Goal: Information Seeking & Learning: Learn about a topic

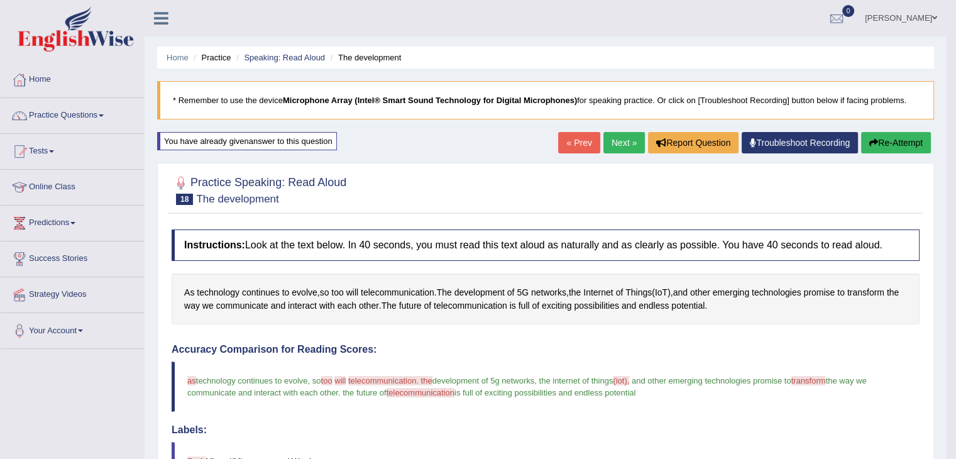
click at [621, 149] on link "Next »" at bounding box center [623, 142] width 41 height 21
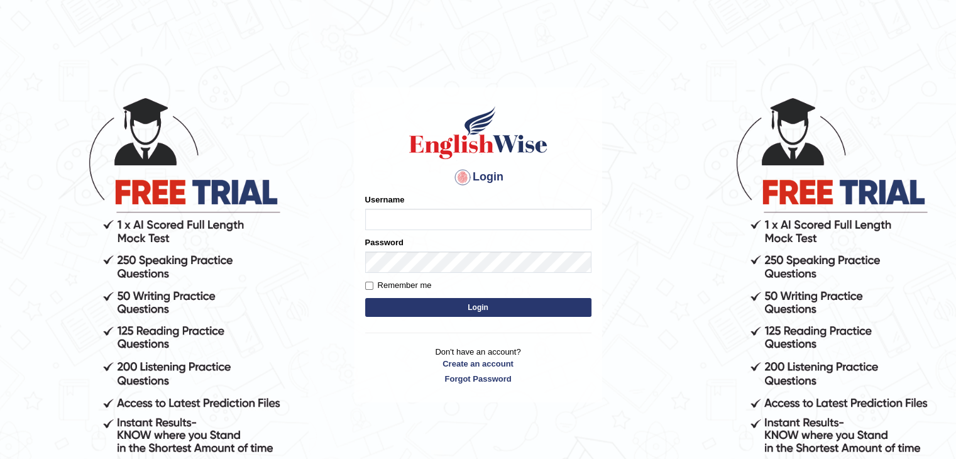
type input "mohand_parramatta"
click at [465, 304] on button "Login" at bounding box center [478, 307] width 226 height 19
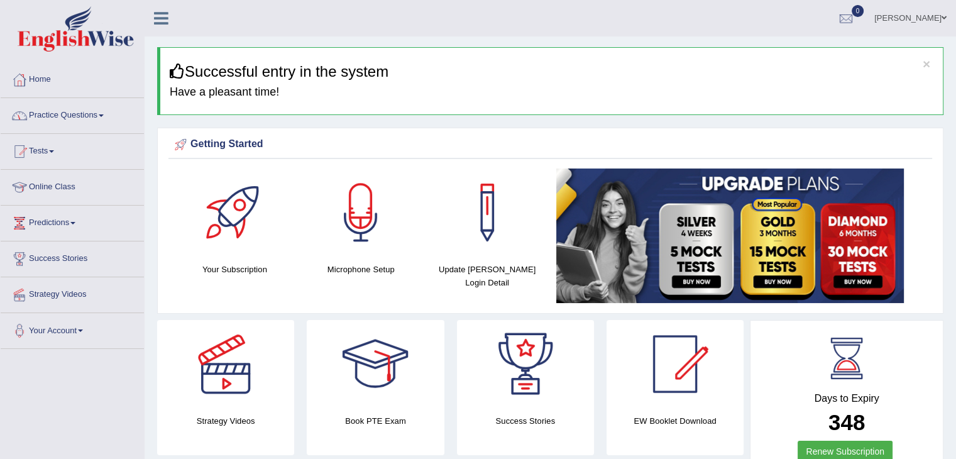
click at [104, 116] on span at bounding box center [101, 115] width 5 height 3
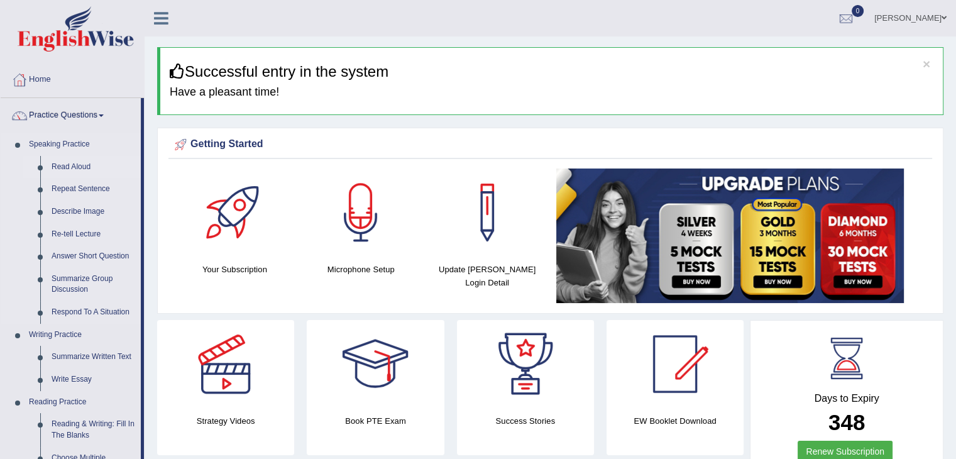
click at [55, 163] on link "Read Aloud" at bounding box center [93, 167] width 95 height 23
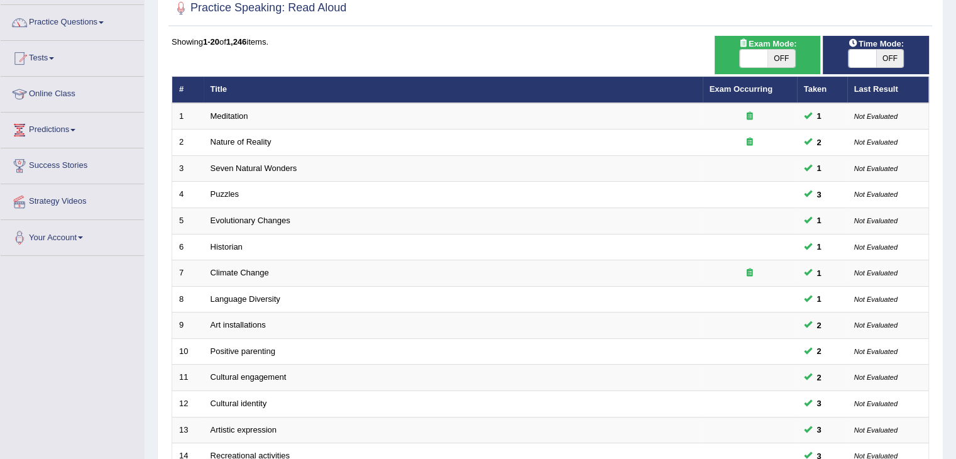
scroll to position [221, 0]
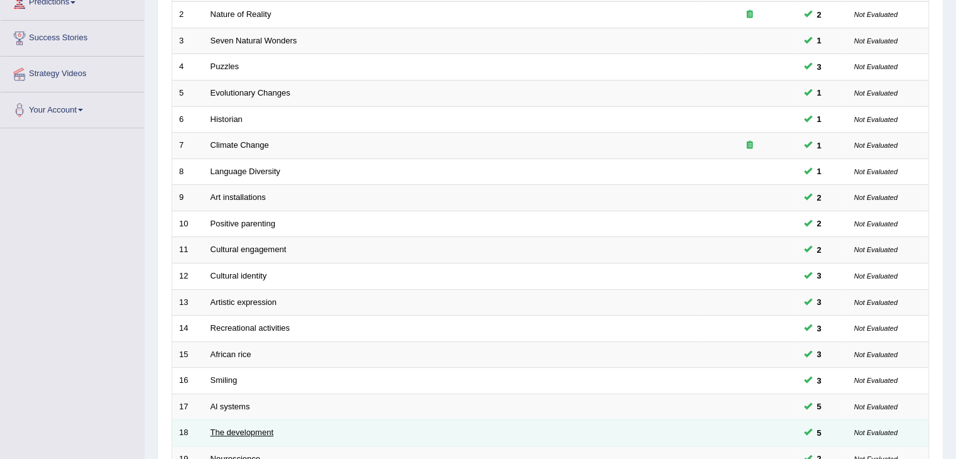
click at [227, 431] on link "The development" at bounding box center [242, 431] width 63 height 9
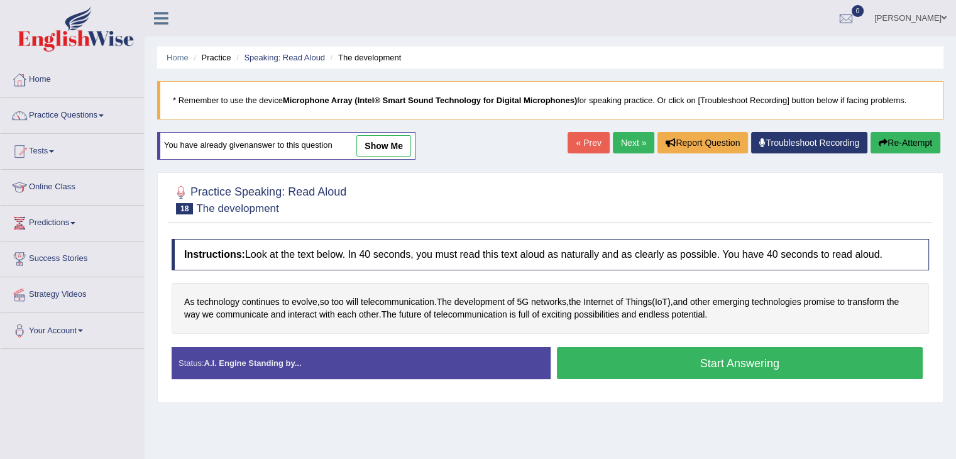
click at [680, 372] on button "Start Answering" at bounding box center [740, 363] width 366 height 32
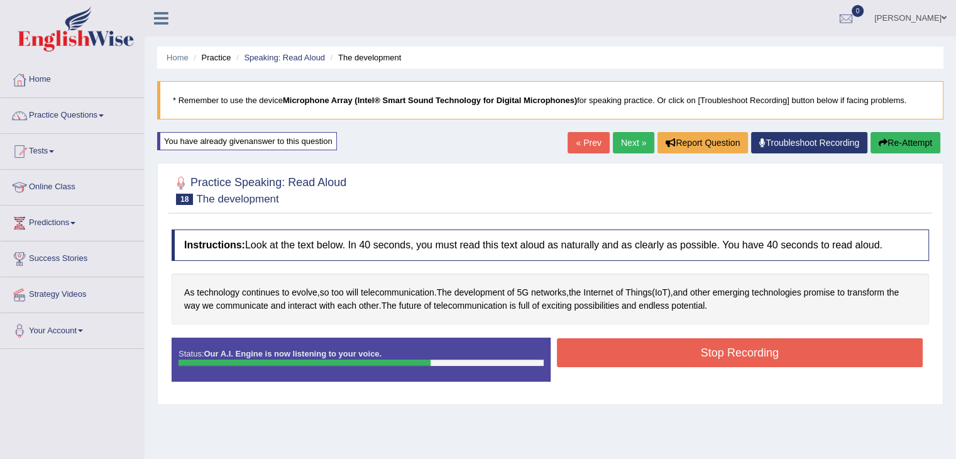
click at [710, 348] on button "Stop Recording" at bounding box center [740, 352] width 366 height 29
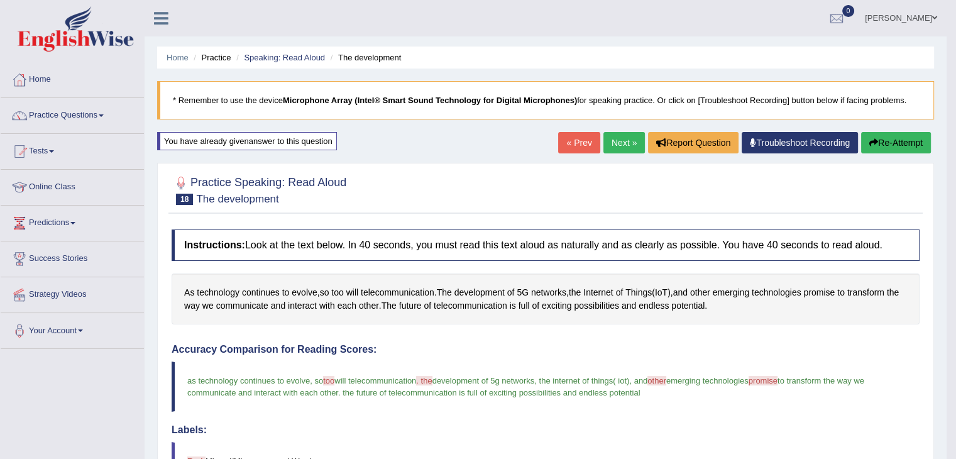
click at [623, 139] on link "Next »" at bounding box center [623, 142] width 41 height 21
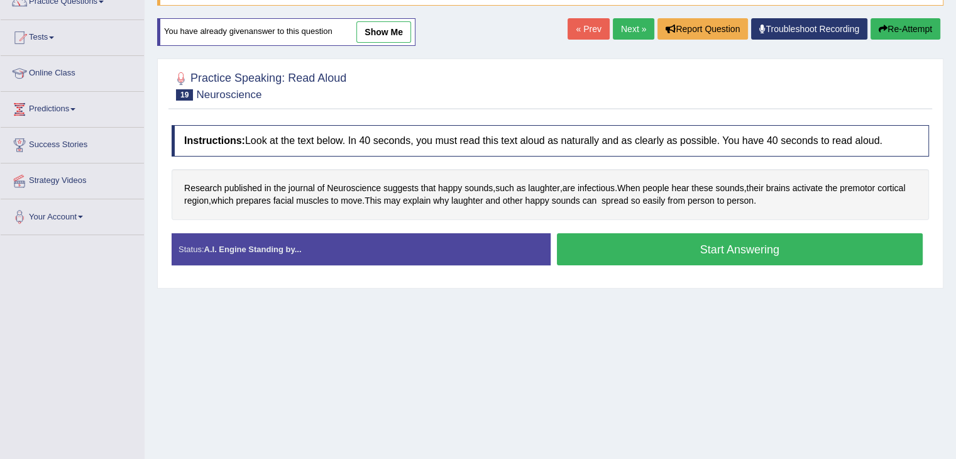
scroll to position [122, 0]
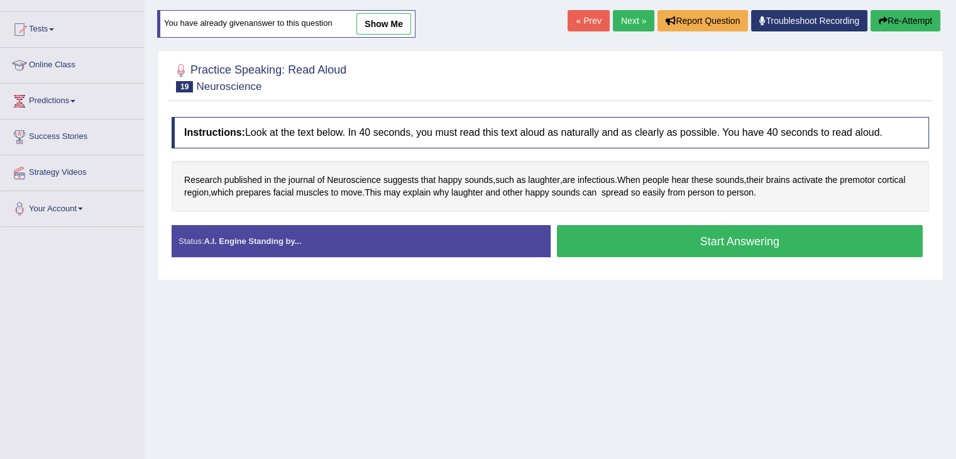
click at [713, 244] on button "Start Answering" at bounding box center [740, 241] width 366 height 32
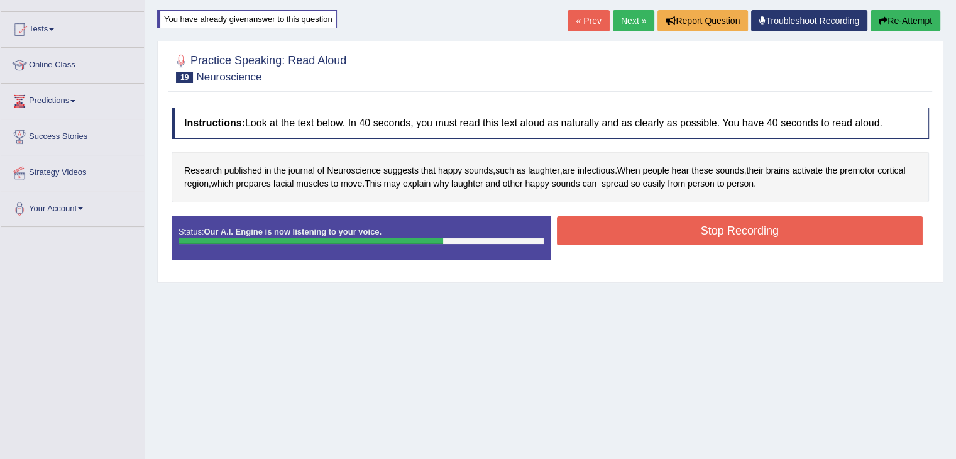
click at [691, 227] on button "Stop Recording" at bounding box center [740, 230] width 366 height 29
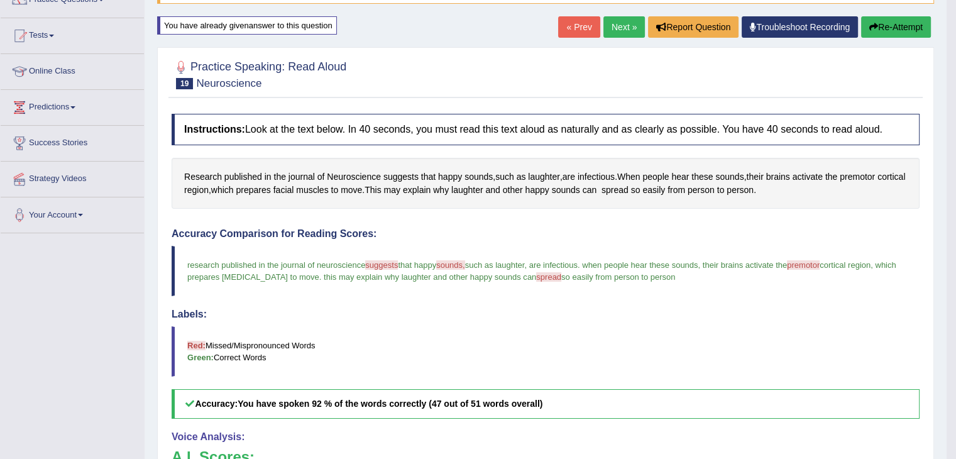
scroll to position [114, 0]
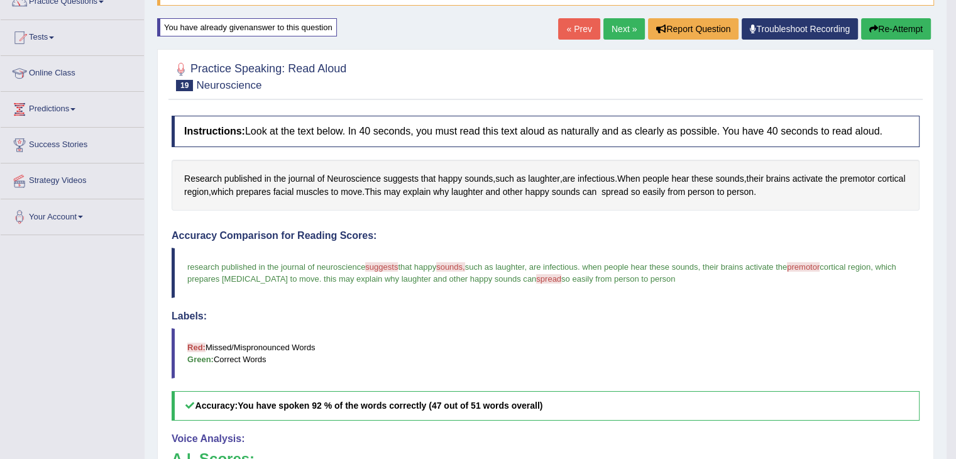
click at [617, 31] on link "Next »" at bounding box center [623, 28] width 41 height 21
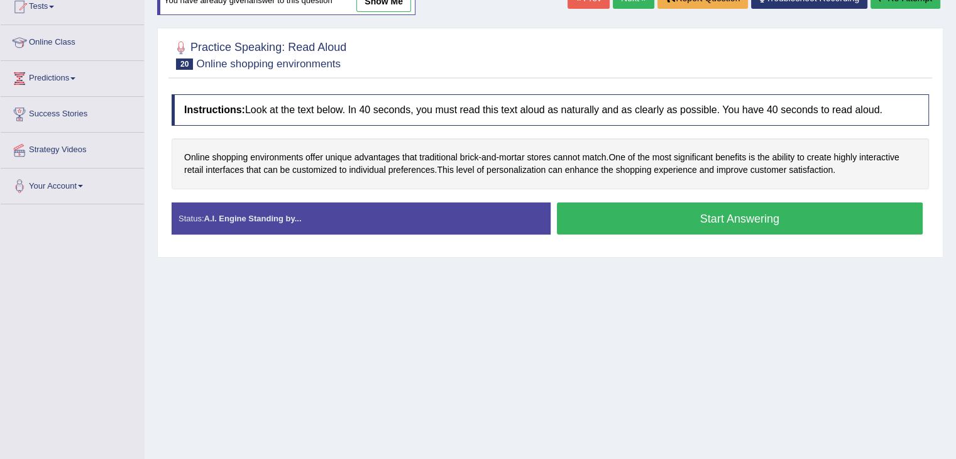
scroll to position [146, 0]
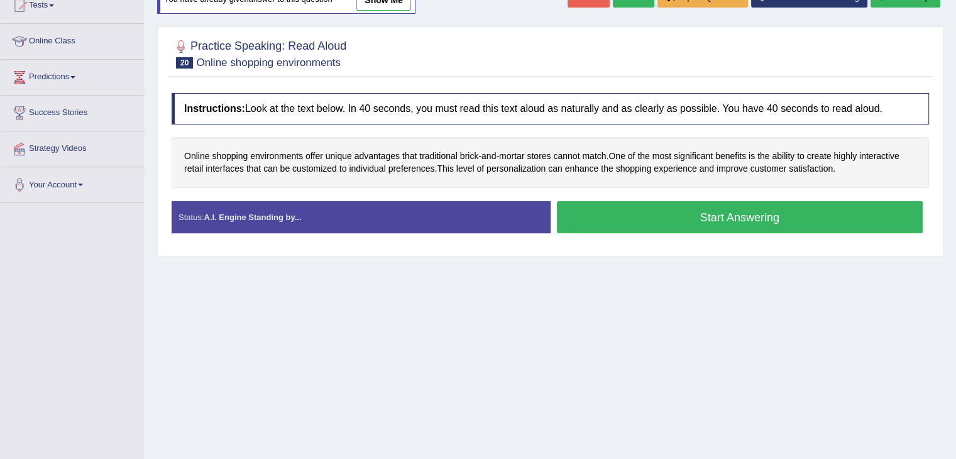
click at [722, 218] on button "Start Answering" at bounding box center [740, 217] width 366 height 32
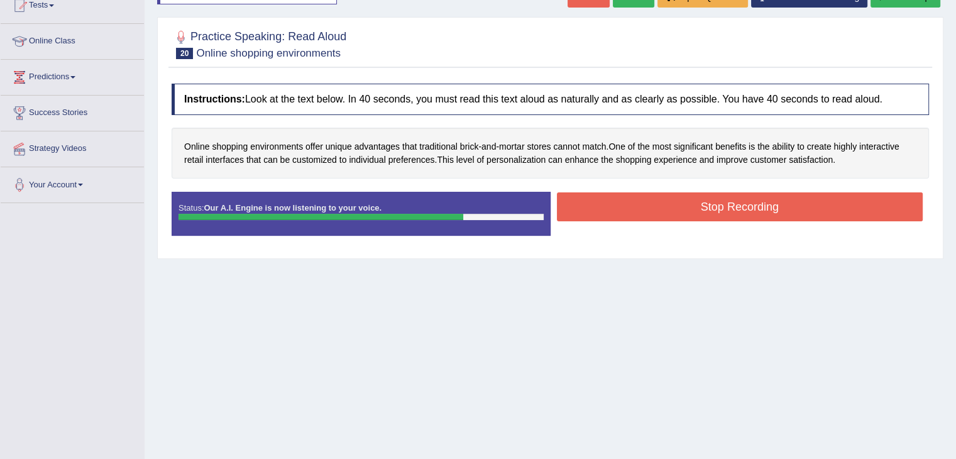
click at [691, 206] on button "Stop Recording" at bounding box center [740, 206] width 366 height 29
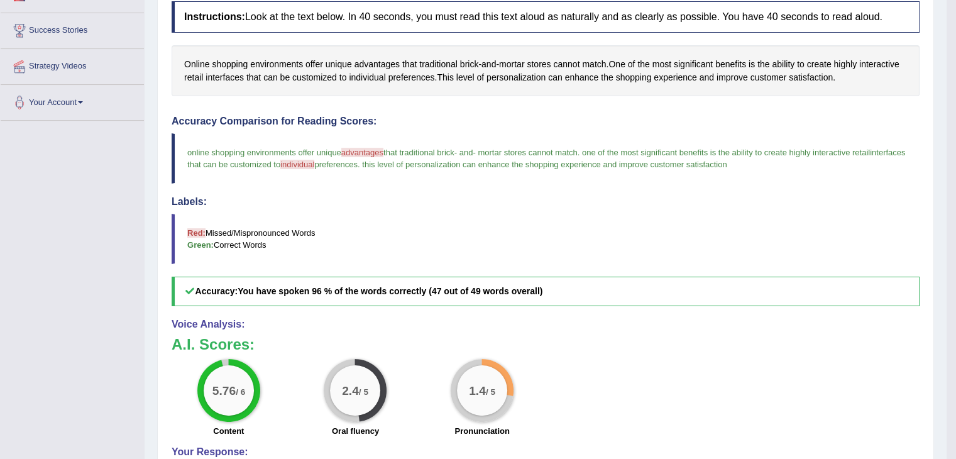
scroll to position [85, 0]
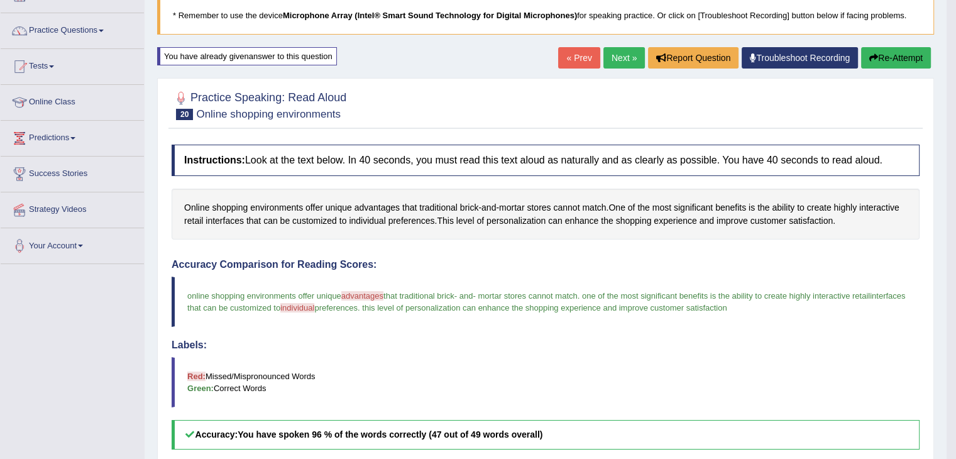
click at [616, 58] on link "Next »" at bounding box center [623, 57] width 41 height 21
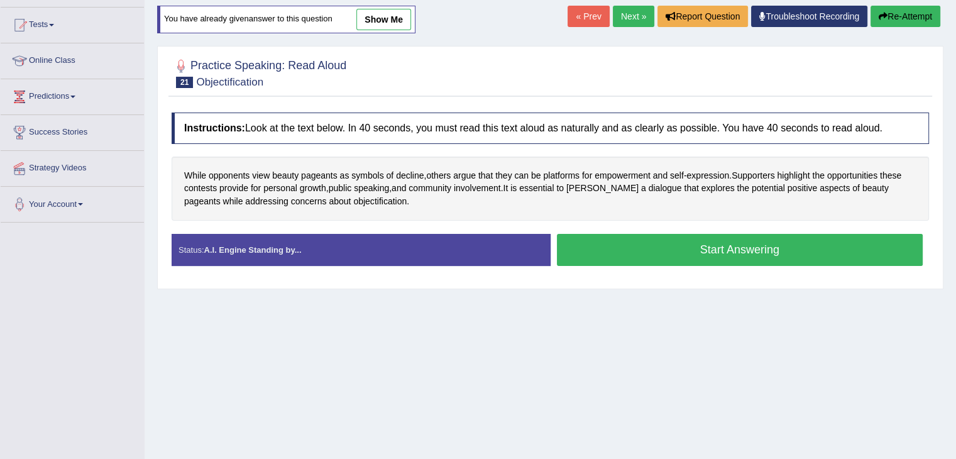
scroll to position [201, 0]
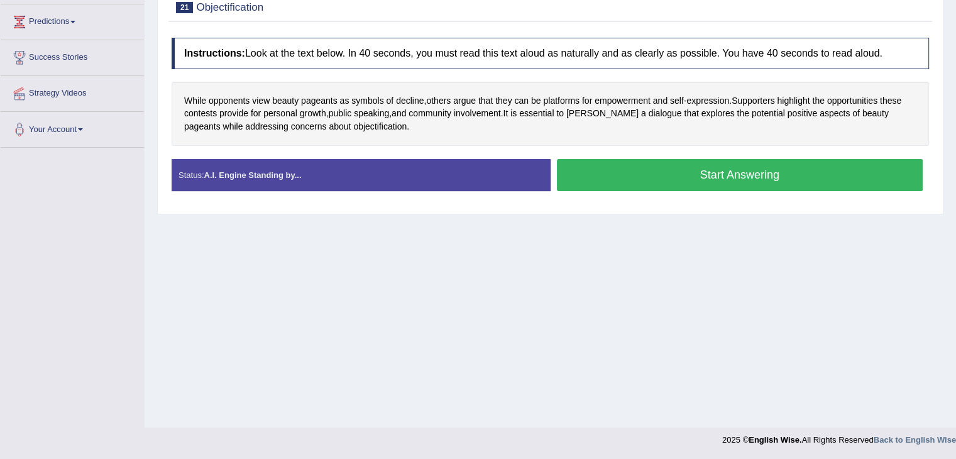
click at [687, 168] on button "Start Answering" at bounding box center [740, 175] width 366 height 32
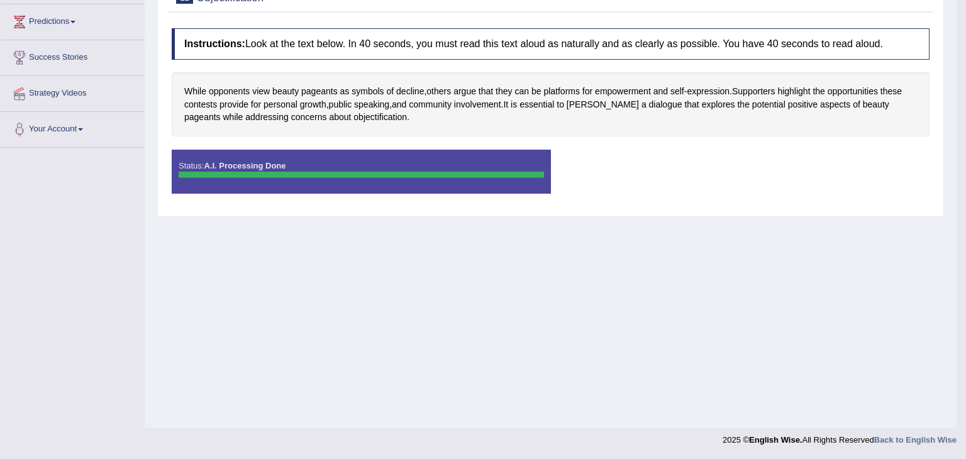
click at [678, 164] on body "Toggle navigation Home Practice Questions Speaking Practice Read Aloud Repeat S…" at bounding box center [483, 28] width 966 height 459
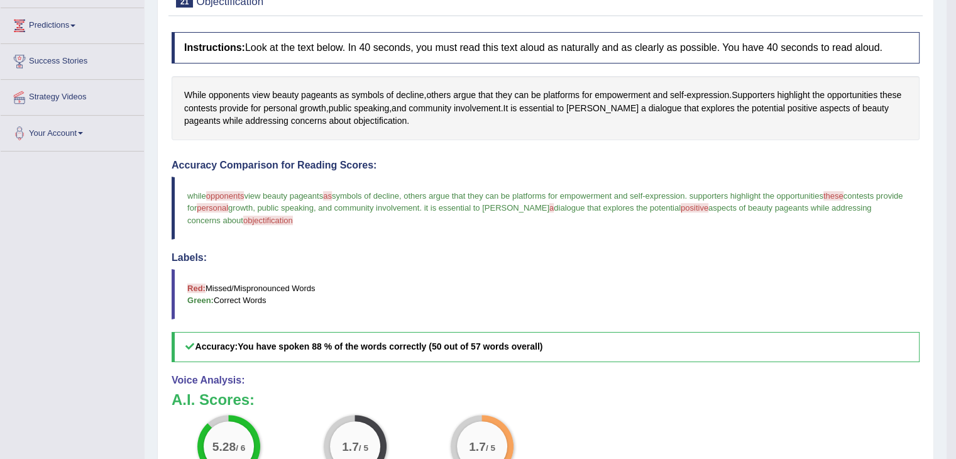
scroll to position [0, 0]
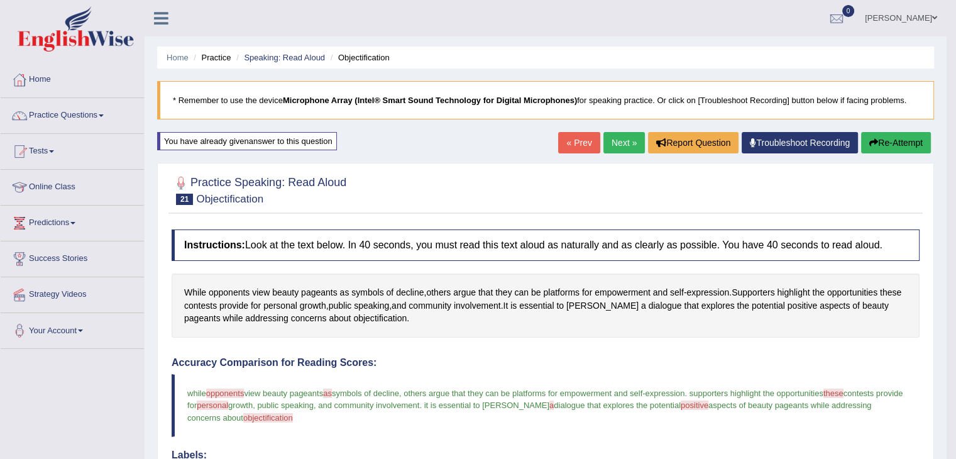
click at [620, 139] on link "Next »" at bounding box center [623, 142] width 41 height 21
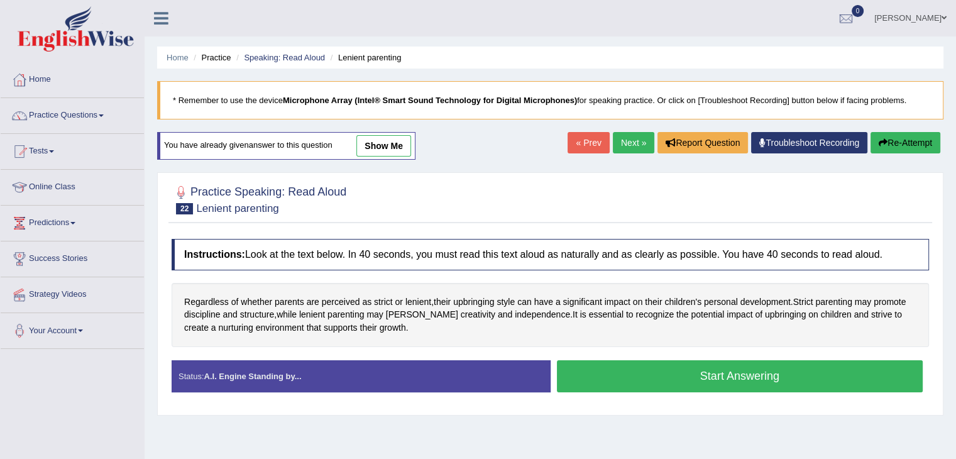
click at [620, 139] on link "Next »" at bounding box center [633, 142] width 41 height 21
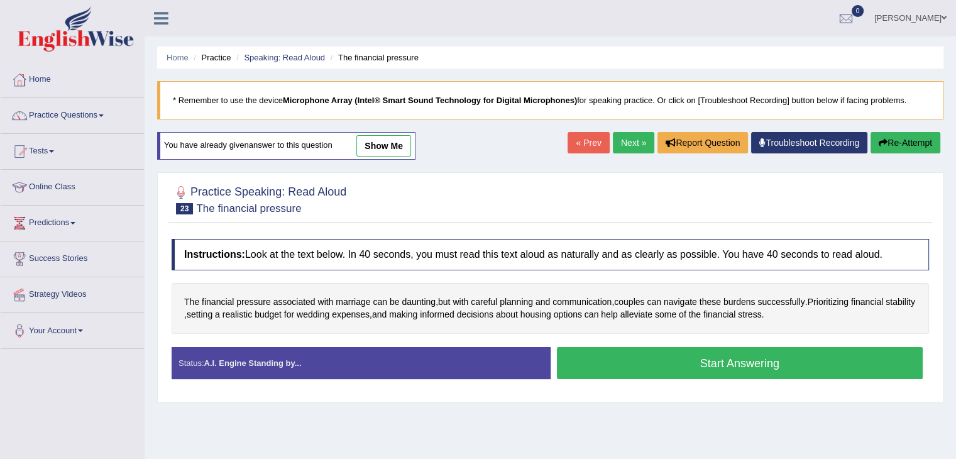
click at [620, 139] on link "Next »" at bounding box center [633, 142] width 41 height 21
click at [104, 114] on span at bounding box center [101, 115] width 5 height 3
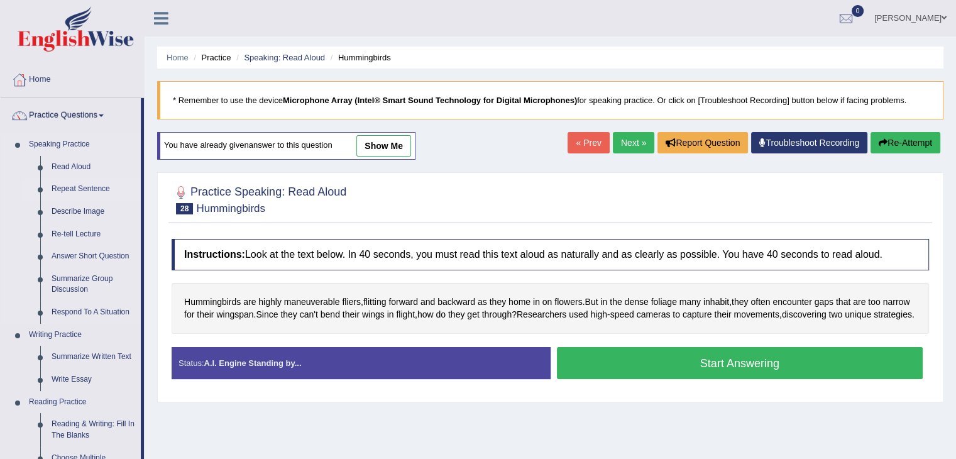
click at [77, 190] on link "Repeat Sentence" at bounding box center [93, 189] width 95 height 23
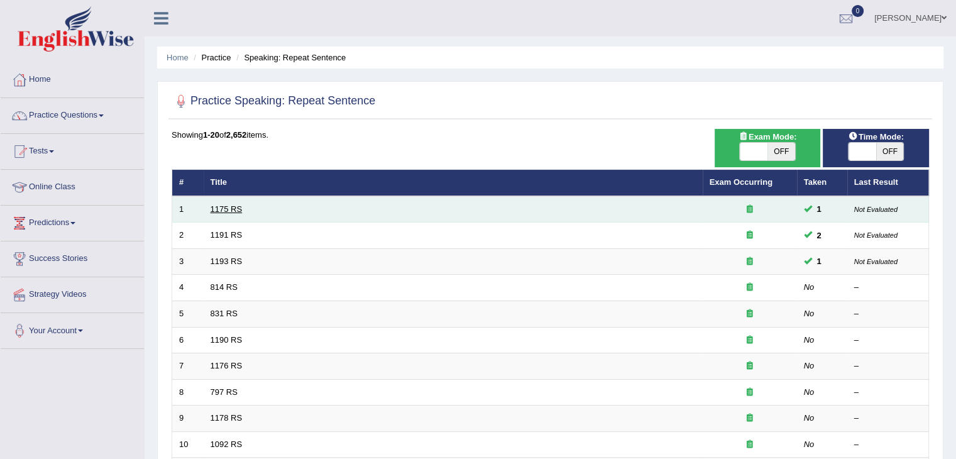
click at [221, 208] on link "1175 RS" at bounding box center [227, 208] width 32 height 9
